Goal: Check status: Check status

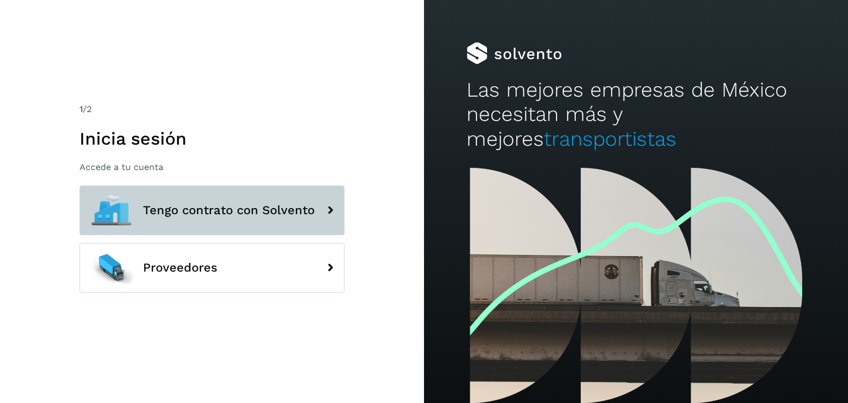
click at [239, 209] on span "Tengo contrato con Solvento" at bounding box center [229, 210] width 172 height 13
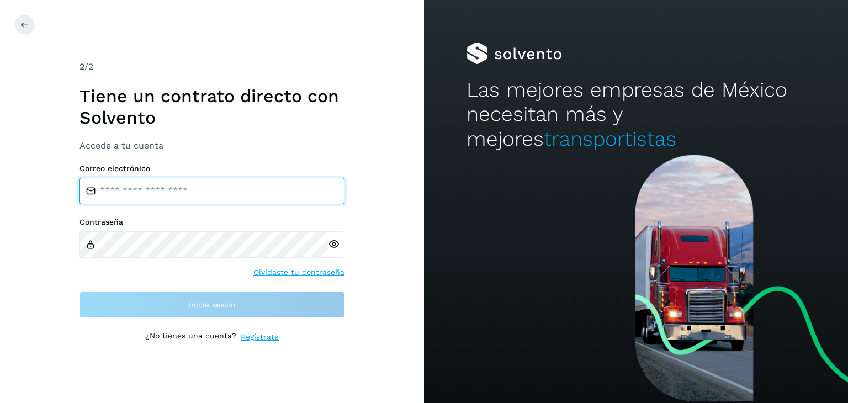
click at [155, 196] on input "email" at bounding box center [212, 191] width 265 height 27
type input "**********"
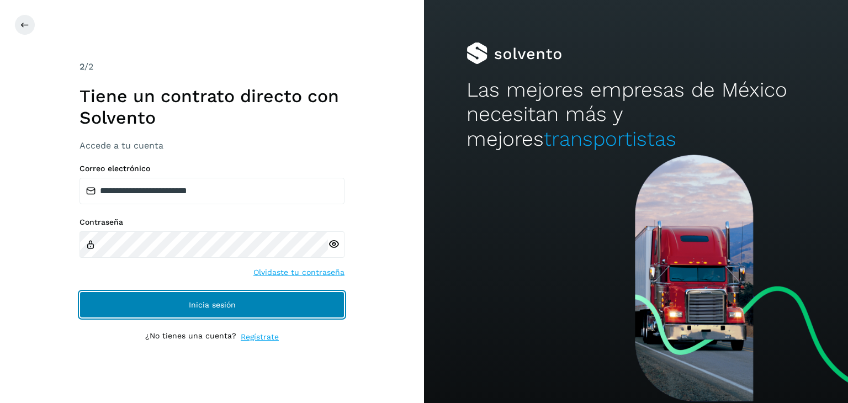
click at [209, 297] on button "Inicia sesión" at bounding box center [212, 305] width 265 height 27
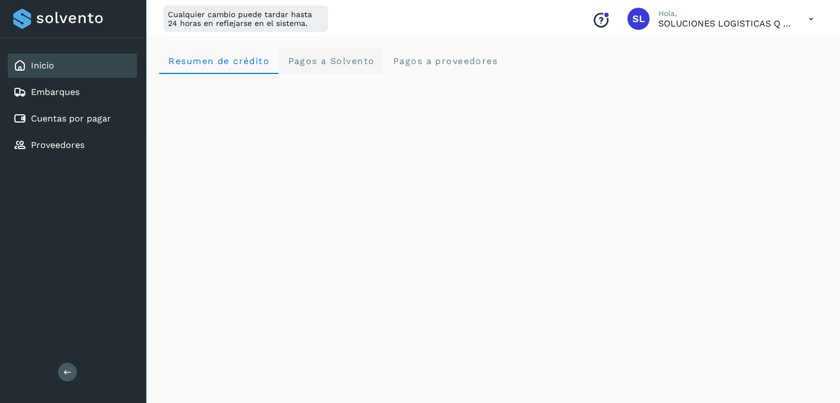
click at [354, 62] on span "Pagos a Solvento" at bounding box center [330, 61] width 87 height 10
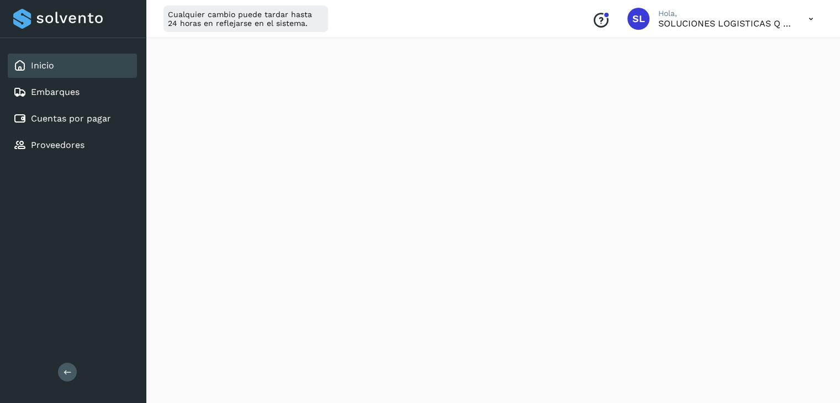
scroll to position [166, 0]
click at [80, 122] on link "Cuentas por pagar" at bounding box center [71, 118] width 80 height 10
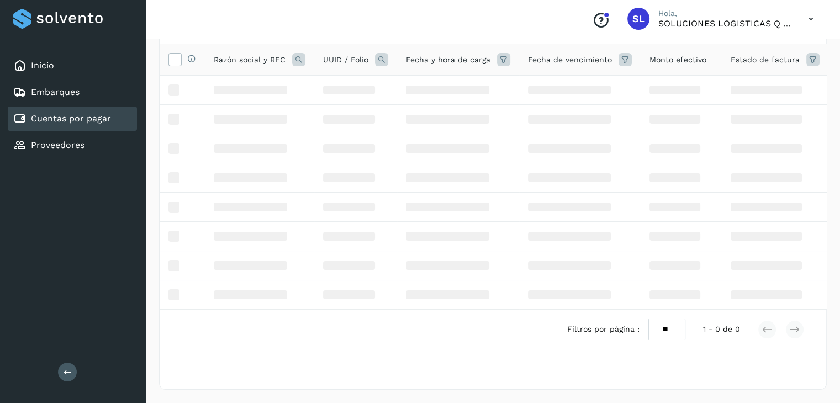
scroll to position [2, 0]
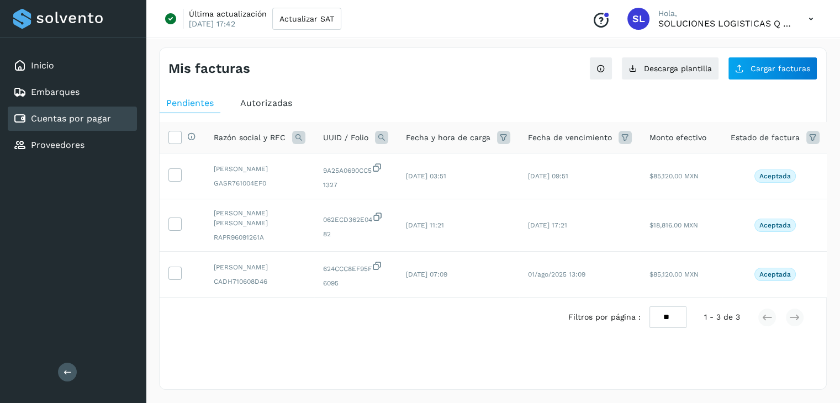
click at [301, 135] on icon at bounding box center [298, 137] width 13 height 13
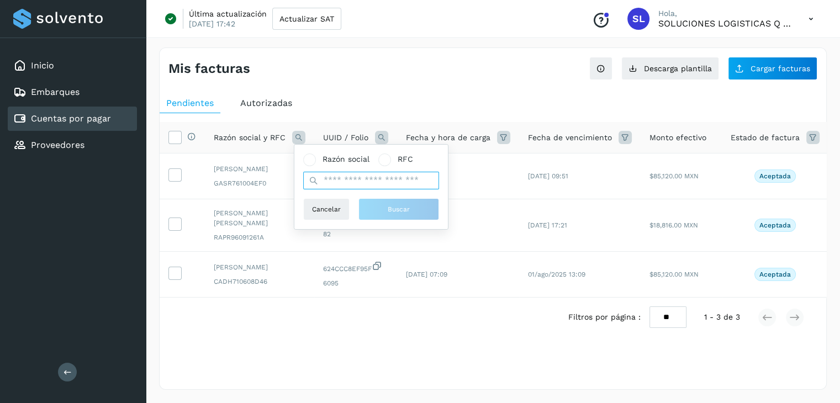
click at [344, 180] on input "text" at bounding box center [371, 181] width 136 height 18
type input "**********"
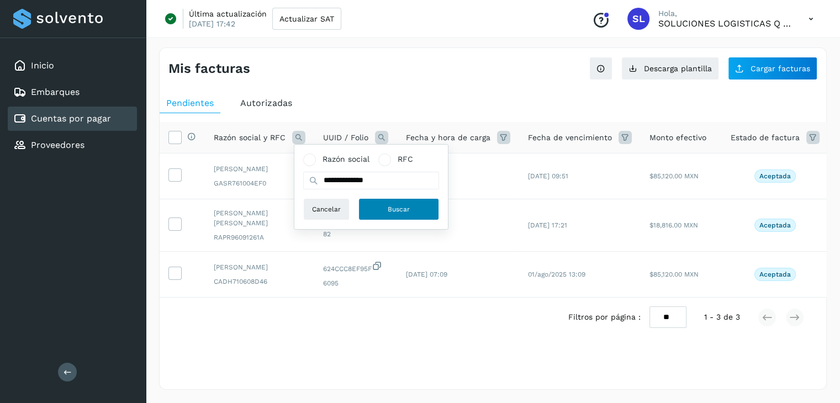
click at [387, 211] on button "Buscar" at bounding box center [399, 209] width 81 height 22
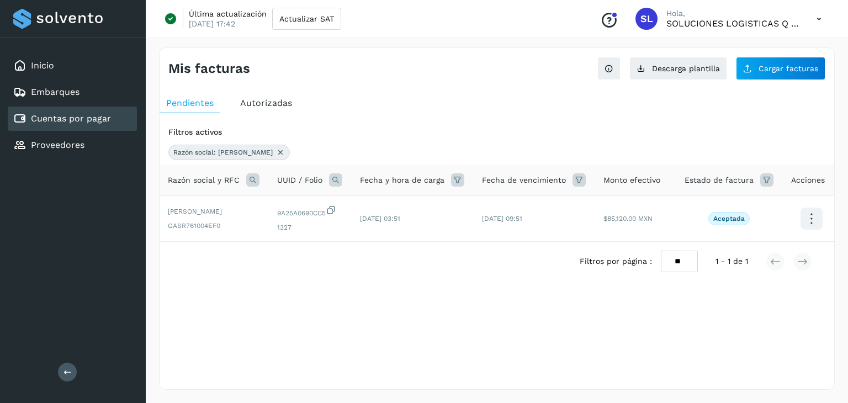
scroll to position [0, 0]
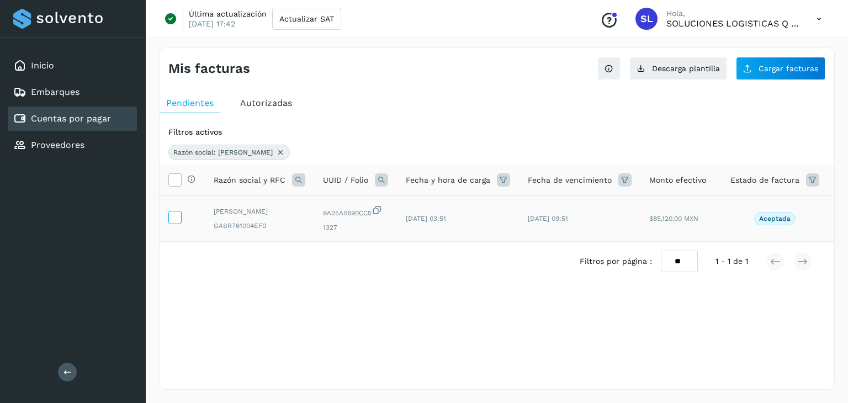
click at [172, 219] on icon at bounding box center [175, 217] width 12 height 12
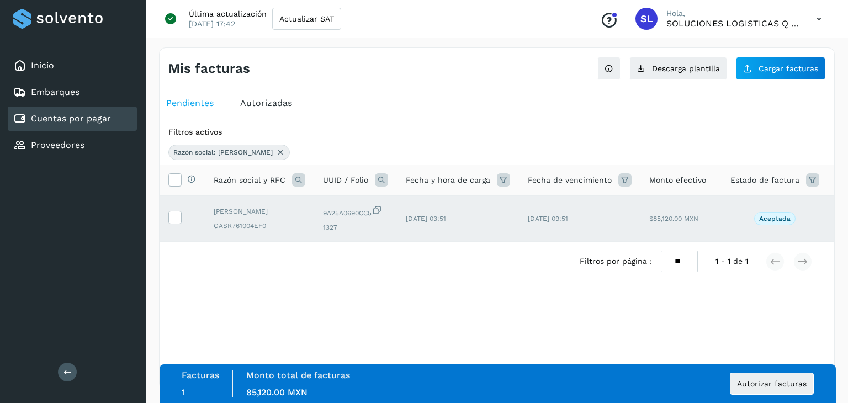
click at [445, 318] on div "Selecciona una fecha" at bounding box center [497, 308] width 675 height 18
click at [270, 97] on div "Autorizadas" at bounding box center [266, 103] width 65 height 20
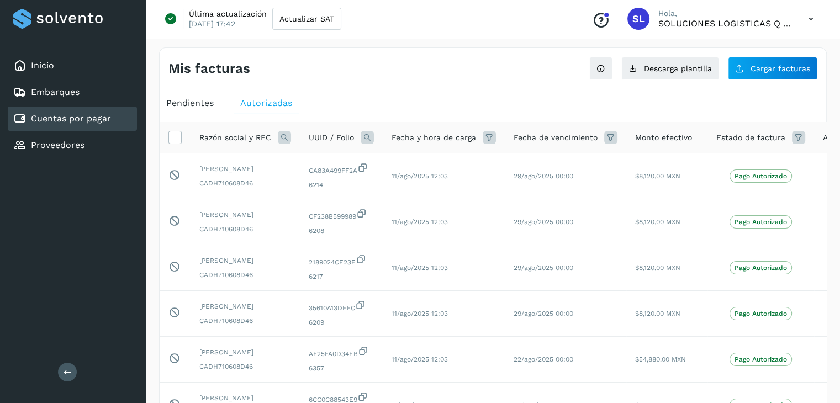
click at [285, 139] on icon at bounding box center [284, 137] width 13 height 13
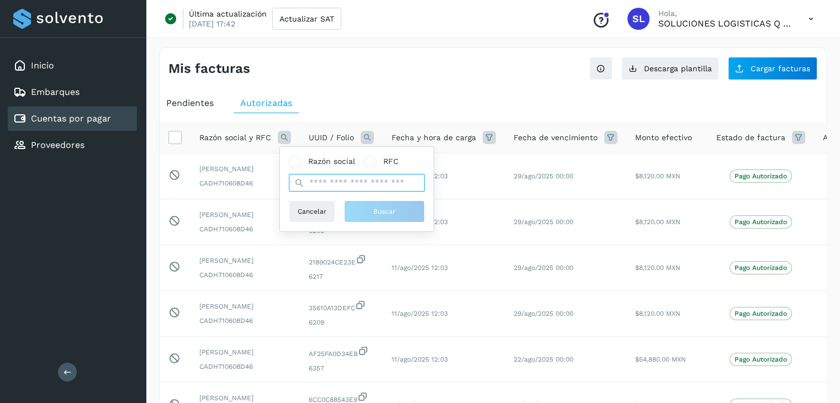
drag, startPoint x: 336, startPoint y: 175, endPoint x: 338, endPoint y: 182, distance: 7.5
click at [336, 175] on input "text" at bounding box center [357, 183] width 136 height 18
type input "**********"
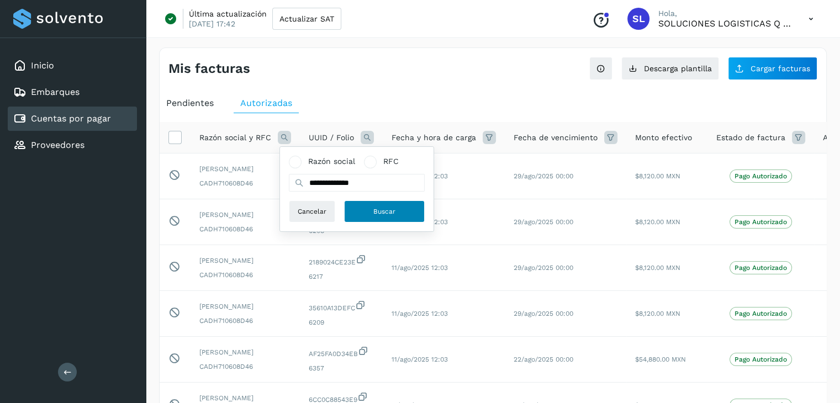
click at [362, 206] on button "Buscar" at bounding box center [384, 212] width 81 height 22
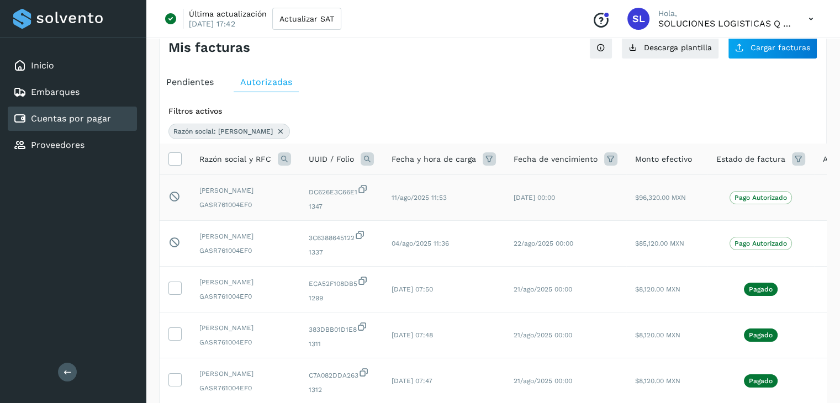
scroll to position [55, 0]
